Goal: Find specific fact: Find contact information

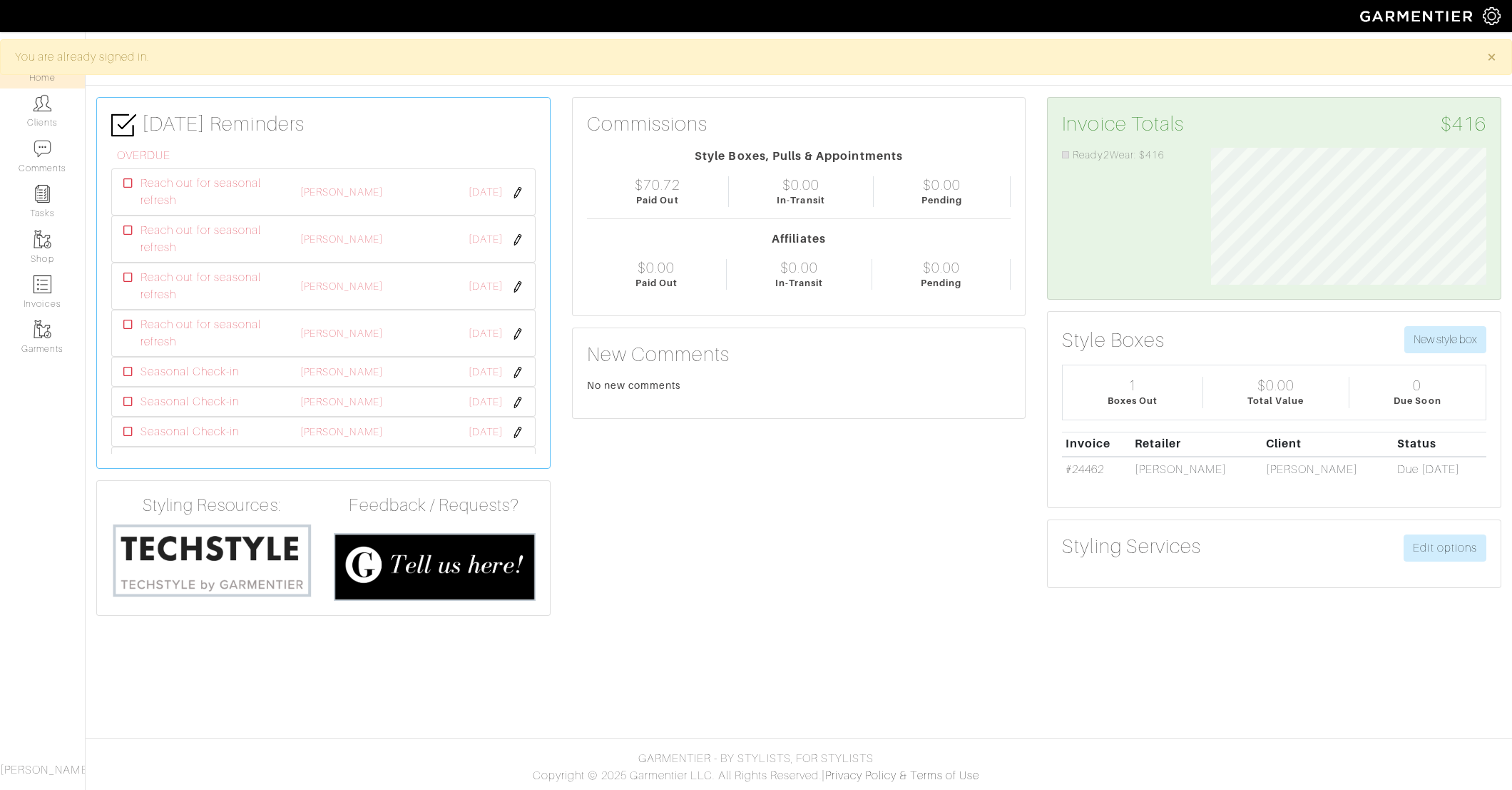
scroll to position [138, 297]
click at [54, 119] on link "Clients" at bounding box center [42, 111] width 85 height 45
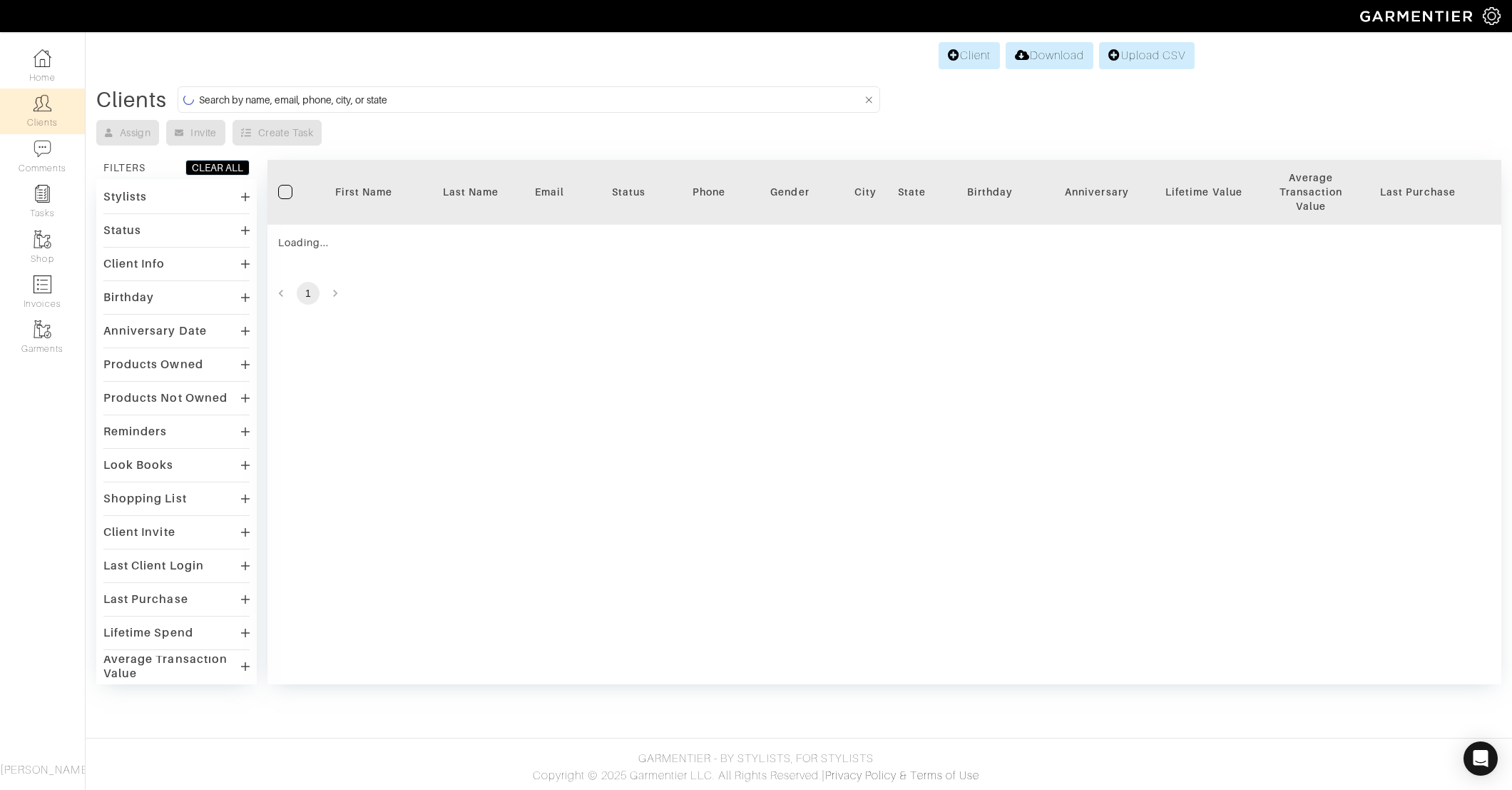
click at [406, 100] on input at bounding box center [531, 99] width 663 height 18
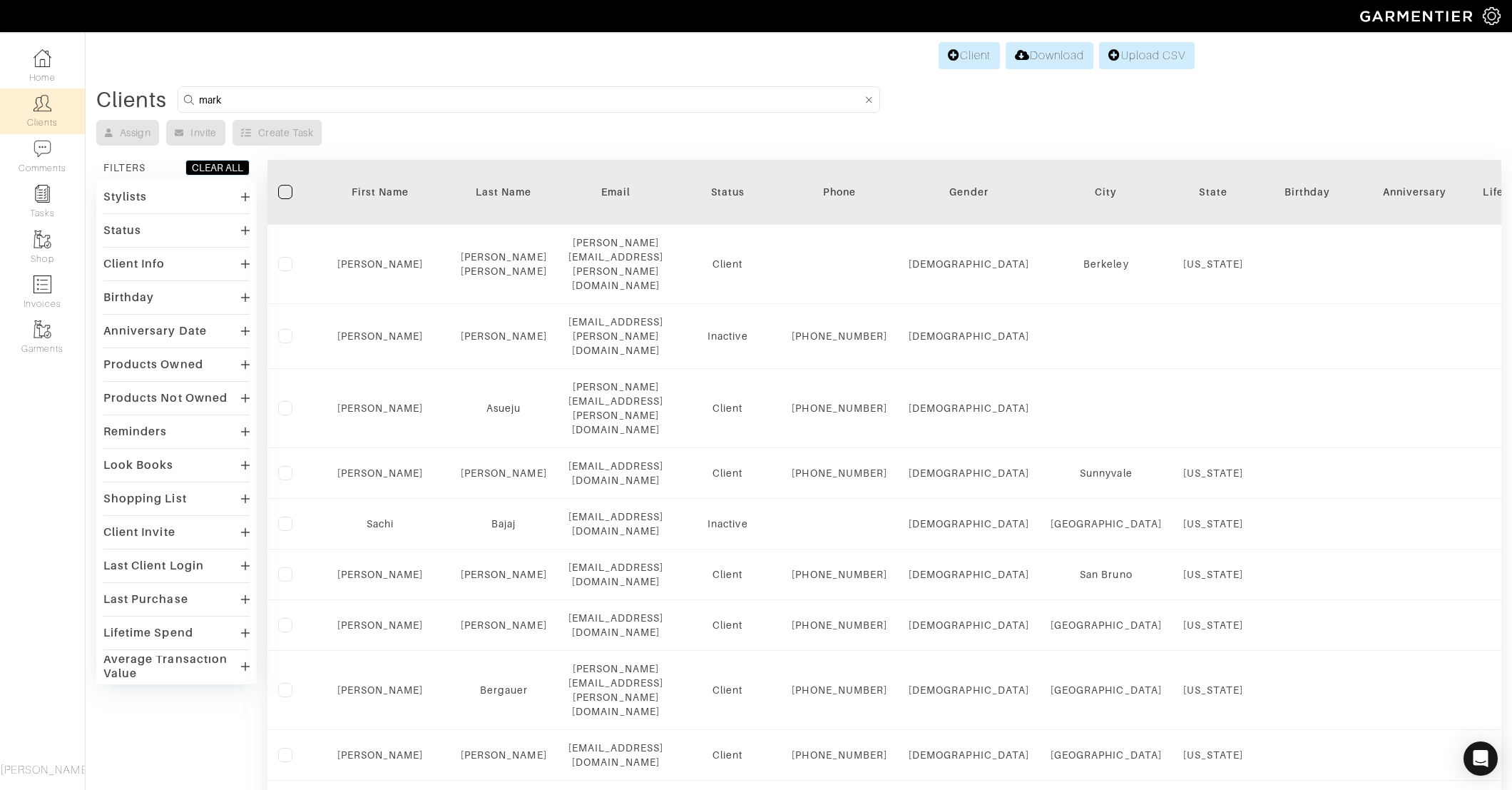
type input "mark"
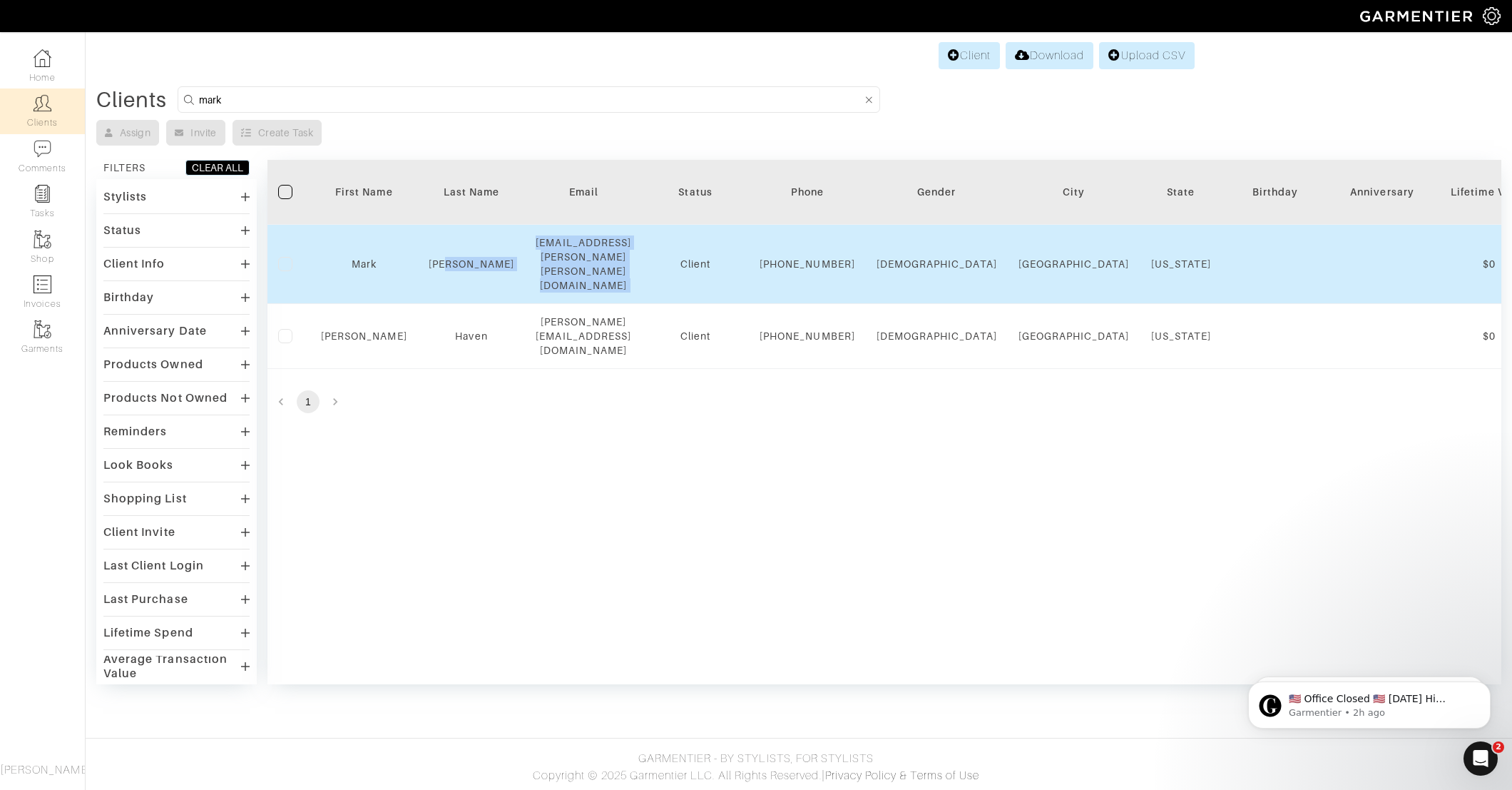
drag, startPoint x: 699, startPoint y: 251, endPoint x: 498, endPoint y: 254, distance: 201.0
click at [498, 254] on tr "Mark Wes mark.edward.wes@gmail.com Client 650-400-7209 Male Menlo Park Californ…" at bounding box center [1481, 264] width 2427 height 79
copy tr "[EMAIL_ADDRESS][PERSON_NAME][PERSON_NAME][DOMAIN_NAME]"
drag, startPoint x: 816, startPoint y: 240, endPoint x: 853, endPoint y: 276, distance: 51.6
click at [853, 276] on td "[PHONE_NUMBER]" at bounding box center [807, 264] width 117 height 79
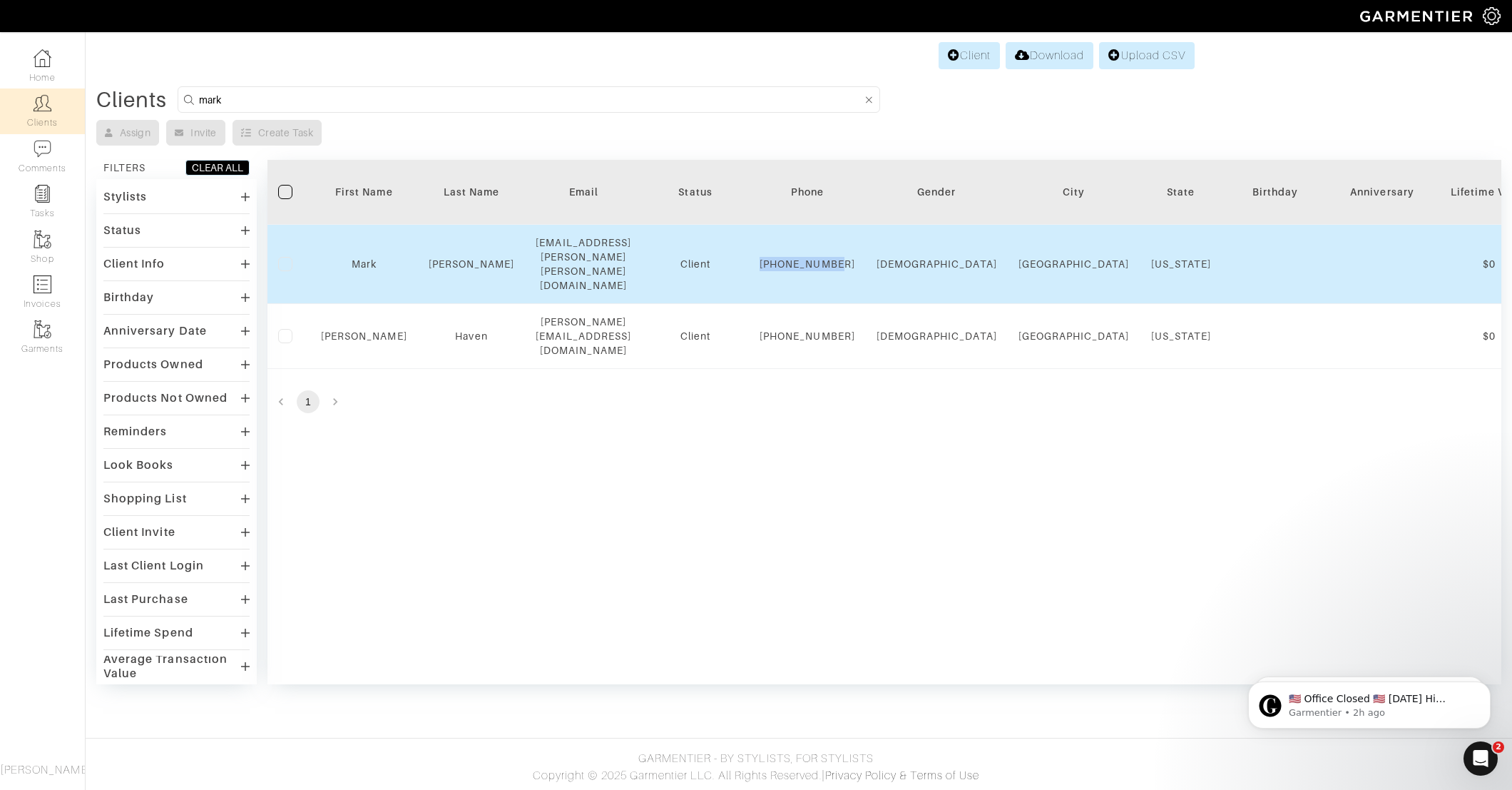
copy div "[PHONE_NUMBER]"
click at [363, 259] on link "Mark" at bounding box center [364, 264] width 25 height 11
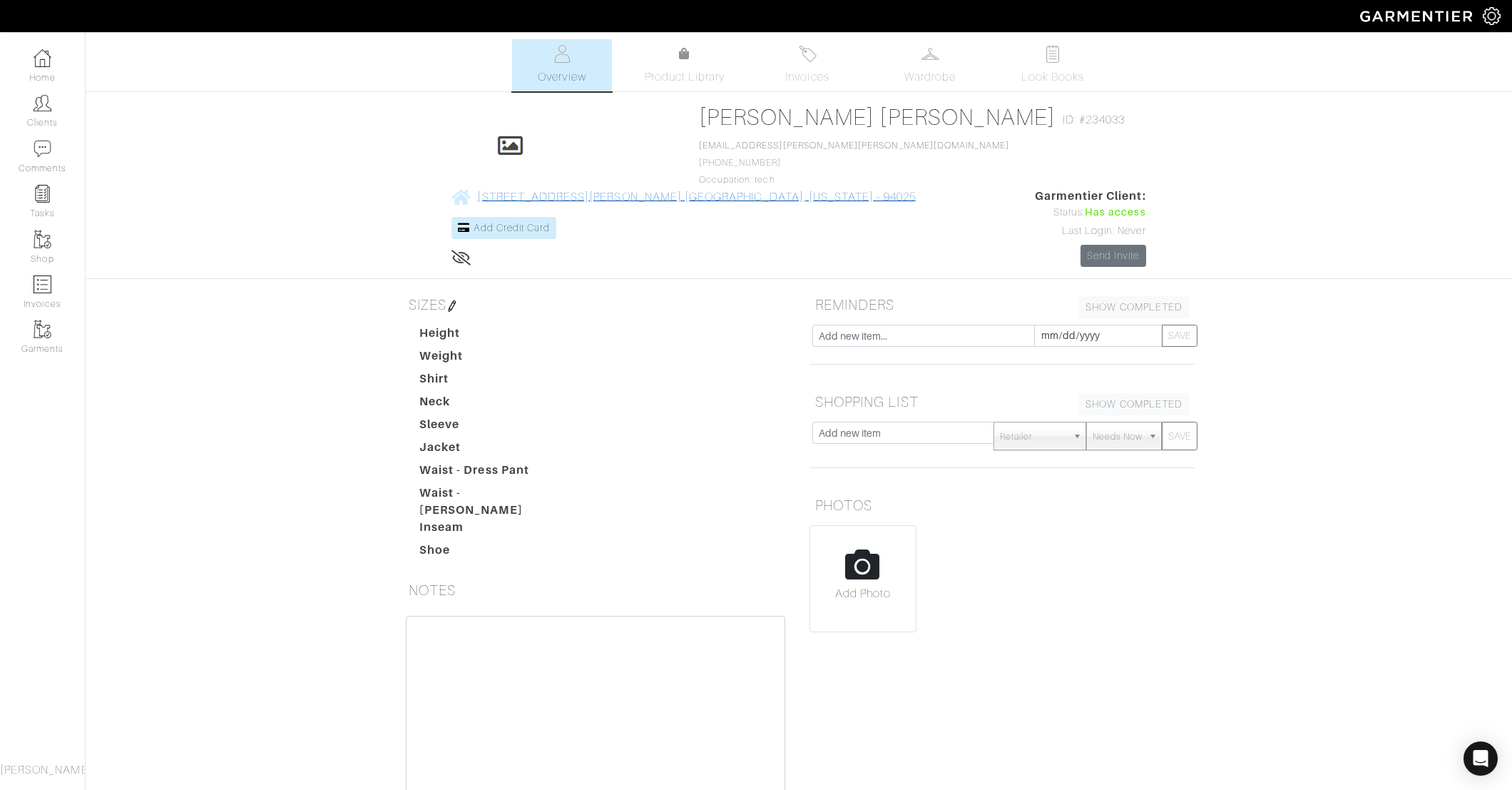
click at [915, 187] on link "[STREET_ADDRESS][PERSON_NAME] [GEOGRAPHIC_DATA], [US_STATE] - 94025" at bounding box center [683, 196] width 464 height 18
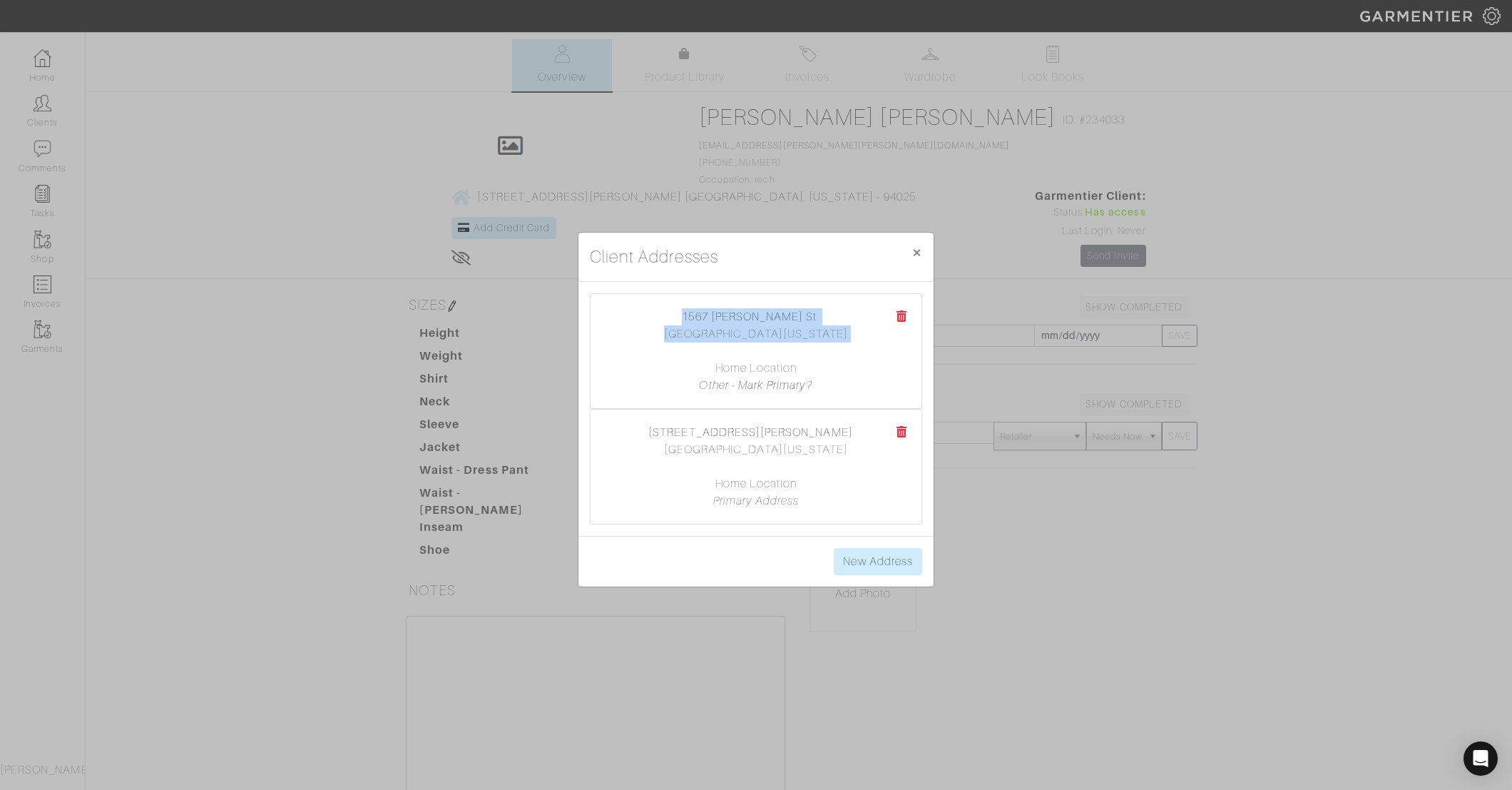
drag, startPoint x: 694, startPoint y: 318, endPoint x: 844, endPoint y: 345, distance: 152.4
click at [844, 345] on center "1567 [PERSON_NAME] St. [GEOGRAPHIC_DATA], [US_STATE] 94131 Home Location Other …" at bounding box center [756, 350] width 302 height 85
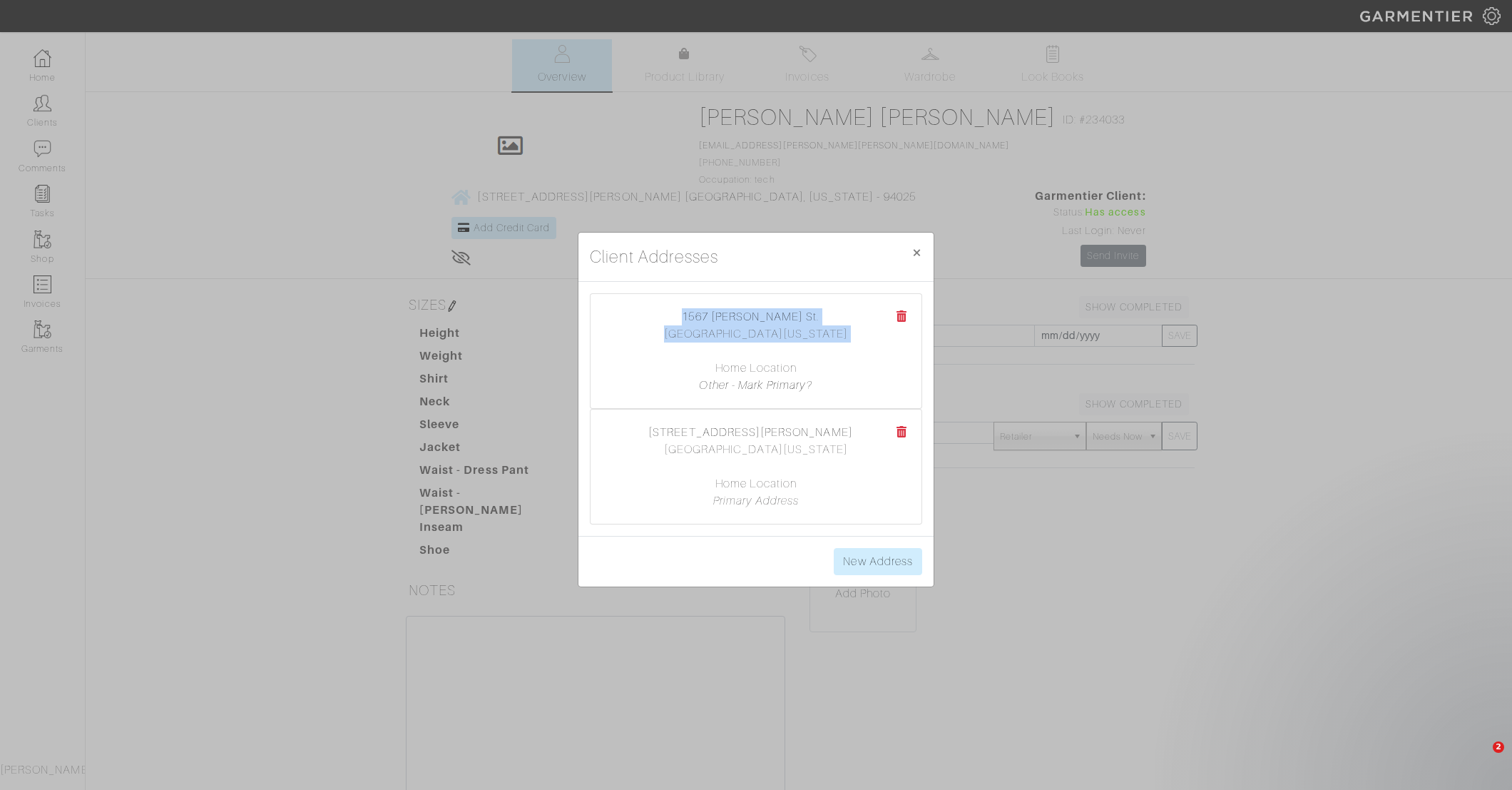
copy center "1567 [PERSON_NAME] [GEOGRAPHIC_DATA][US_STATE]"
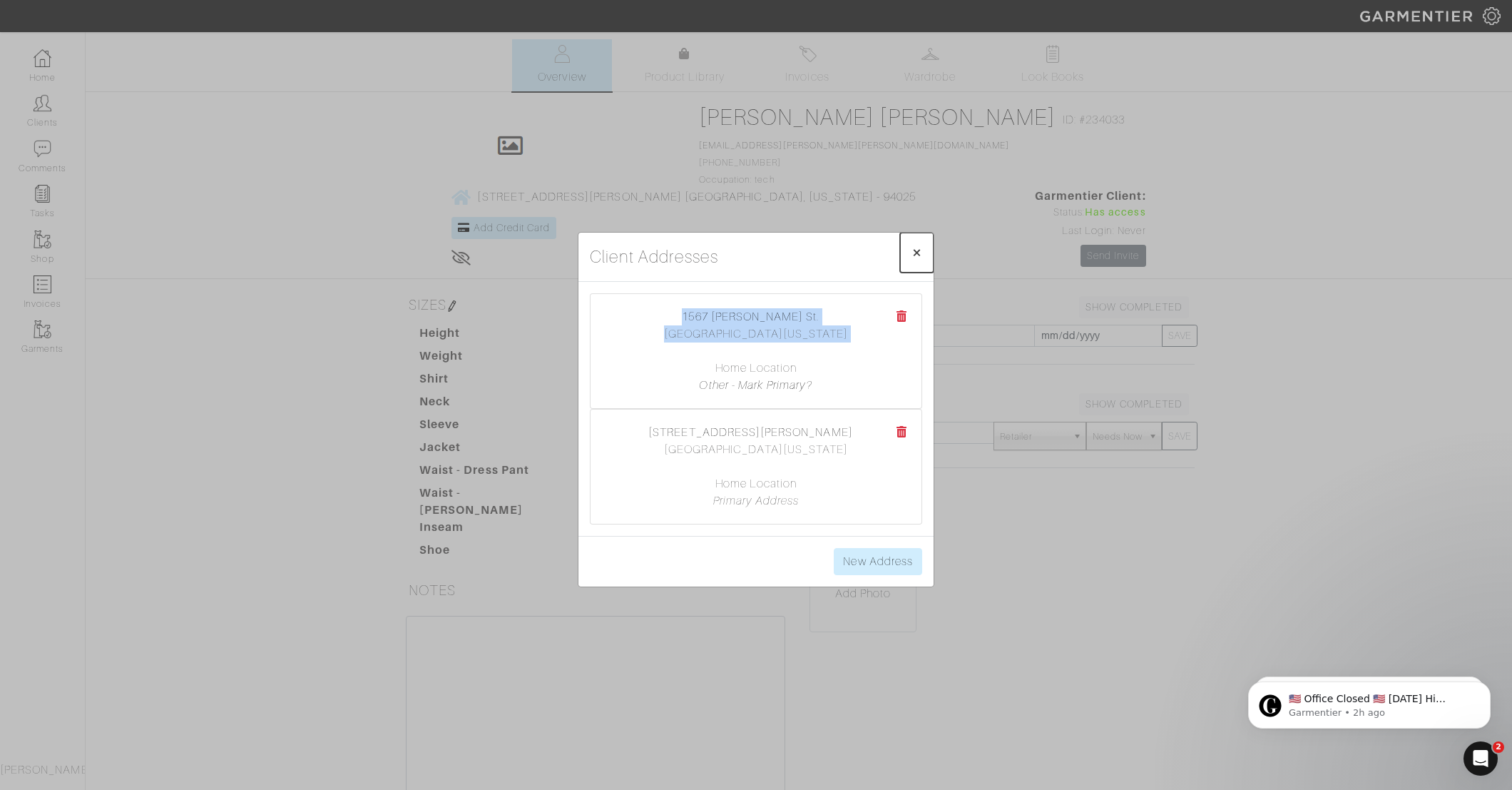
click at [916, 254] on span "×" at bounding box center [917, 252] width 11 height 19
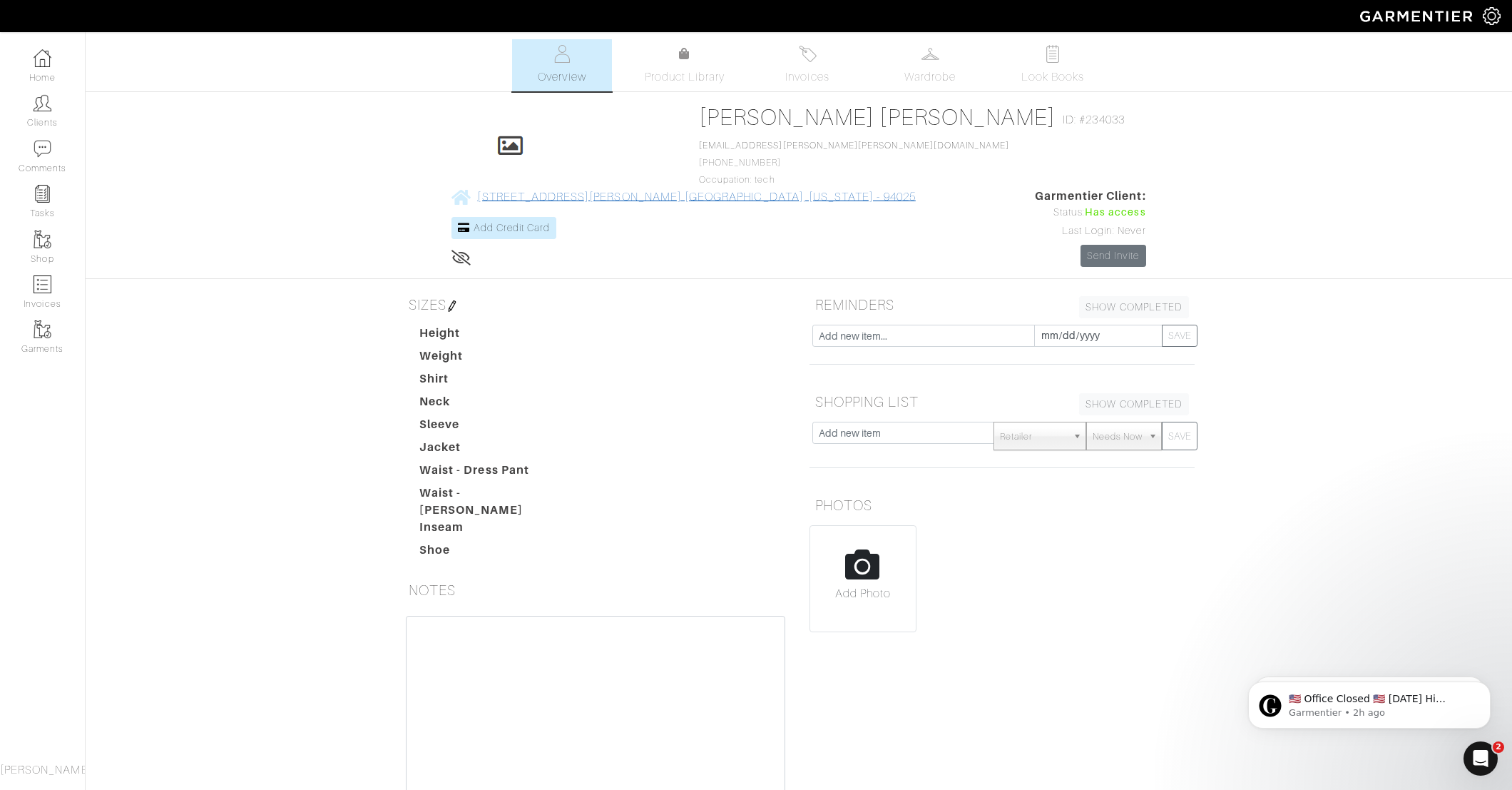
click at [802, 190] on span "[STREET_ADDRESS][PERSON_NAME] [GEOGRAPHIC_DATA], [US_STATE] - 94025" at bounding box center [696, 197] width 438 height 13
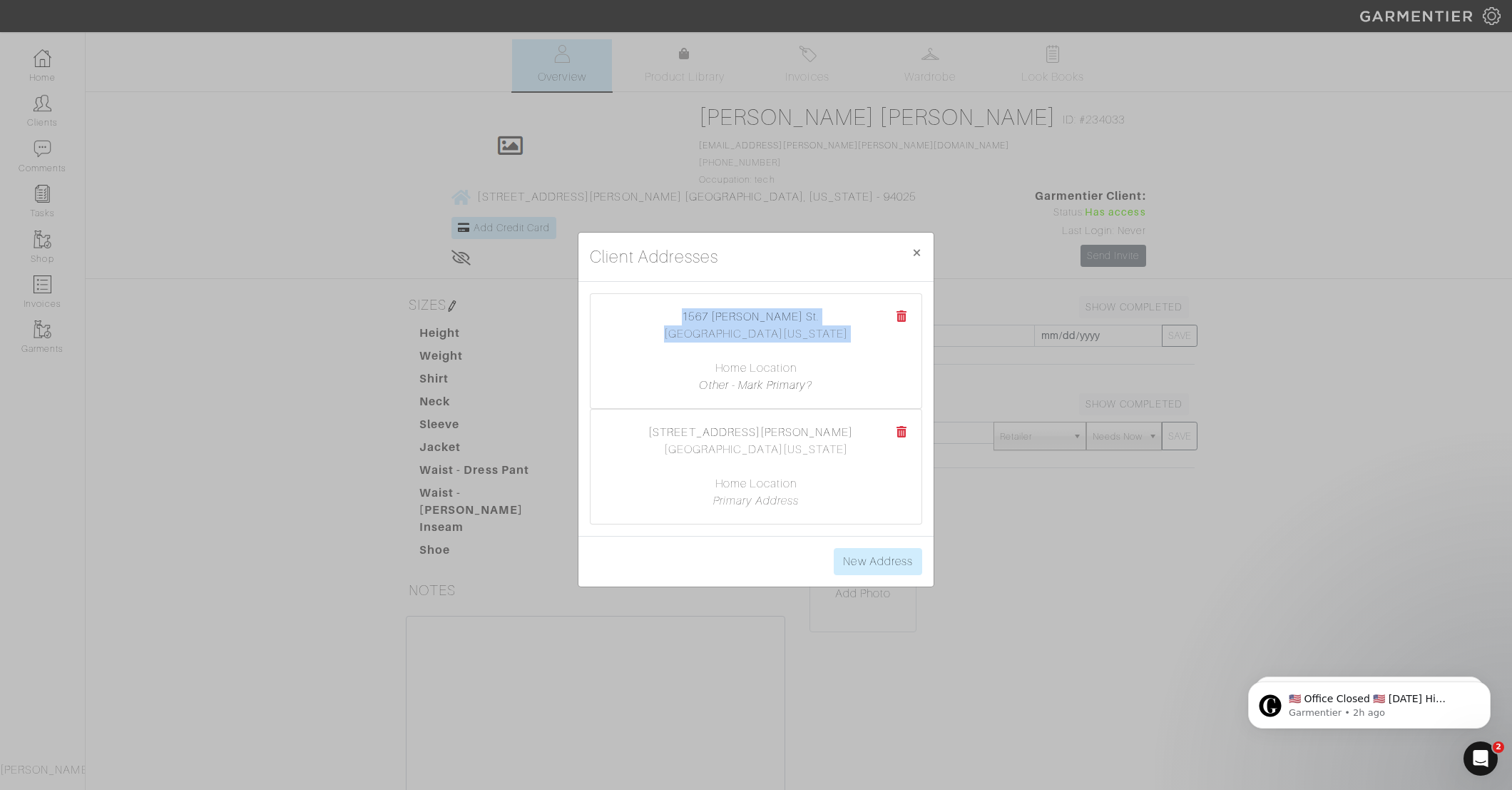
drag, startPoint x: 674, startPoint y: 433, endPoint x: 857, endPoint y: 451, distance: 183.9
click at [857, 451] on center "[STREET_ADDRESS][PERSON_NAME] [GEOGRAPHIC_DATA], [US_STATE][GEOGRAPHIC_DATA] Ho…" at bounding box center [756, 466] width 302 height 85
copy center "[STREET_ADDRESS][PERSON_NAME][US_STATE]"
